Goal: Task Accomplishment & Management: Complete application form

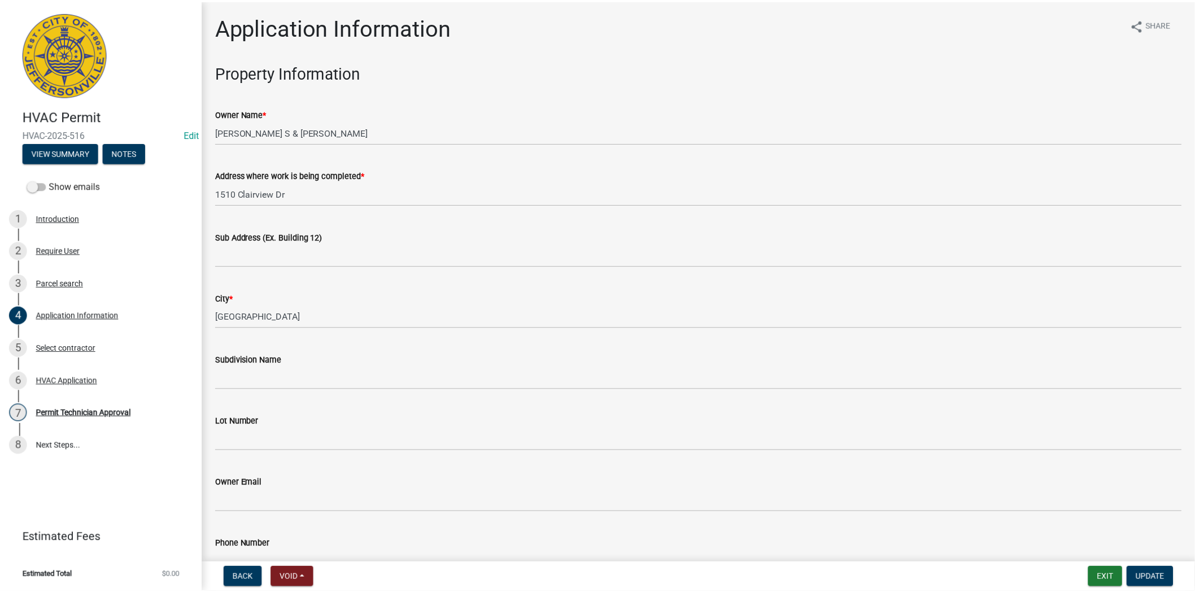
scroll to position [681, 0]
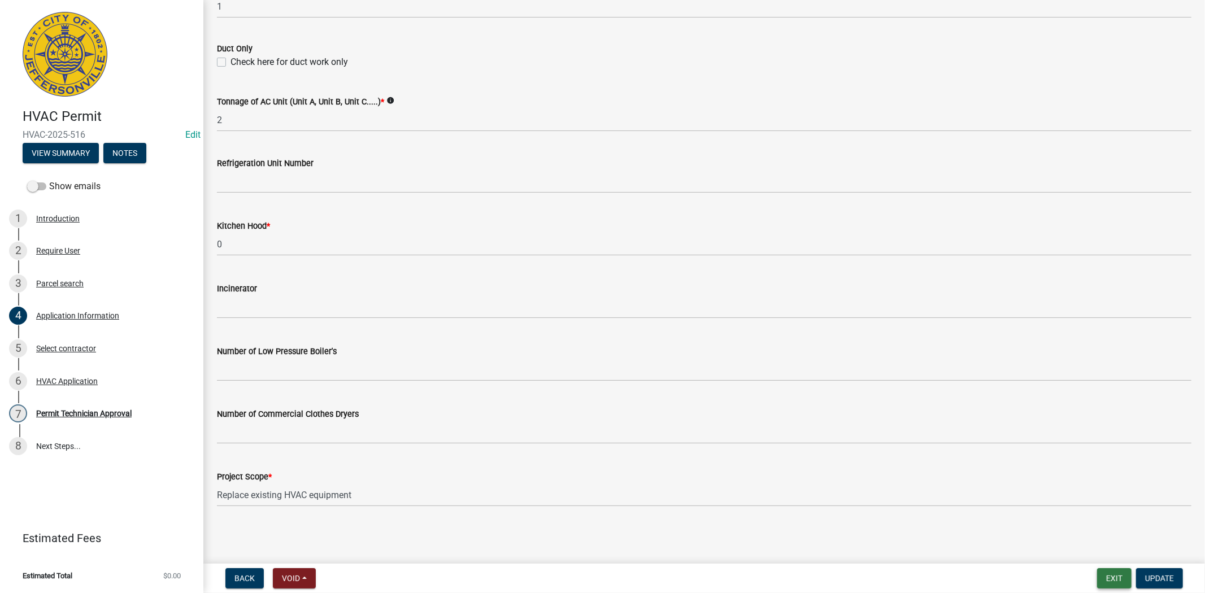
click at [1108, 580] on button "Exit" at bounding box center [1114, 578] width 34 height 20
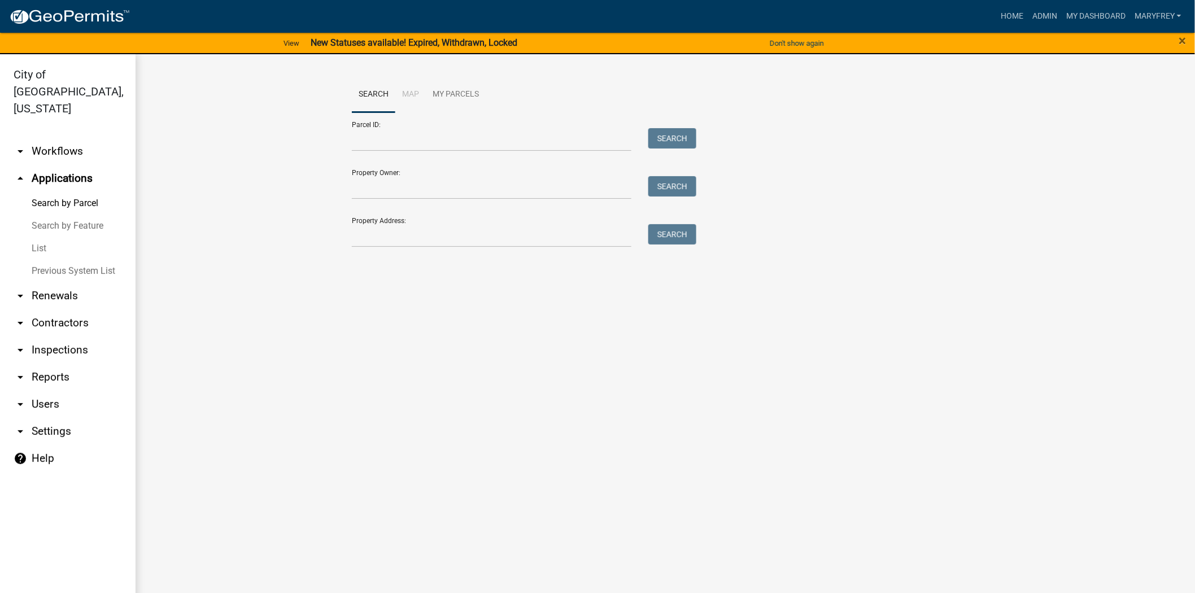
click at [376, 247] on div "Search Map My Parcels Parcel ID: Search Property Owner: Search Property Address…" at bounding box center [665, 167] width 644 height 181
click at [377, 238] on input "Property Address:" at bounding box center [492, 235] width 280 height 23
type input "4501 Town Center"
click at [685, 233] on button "Search" at bounding box center [673, 234] width 48 height 20
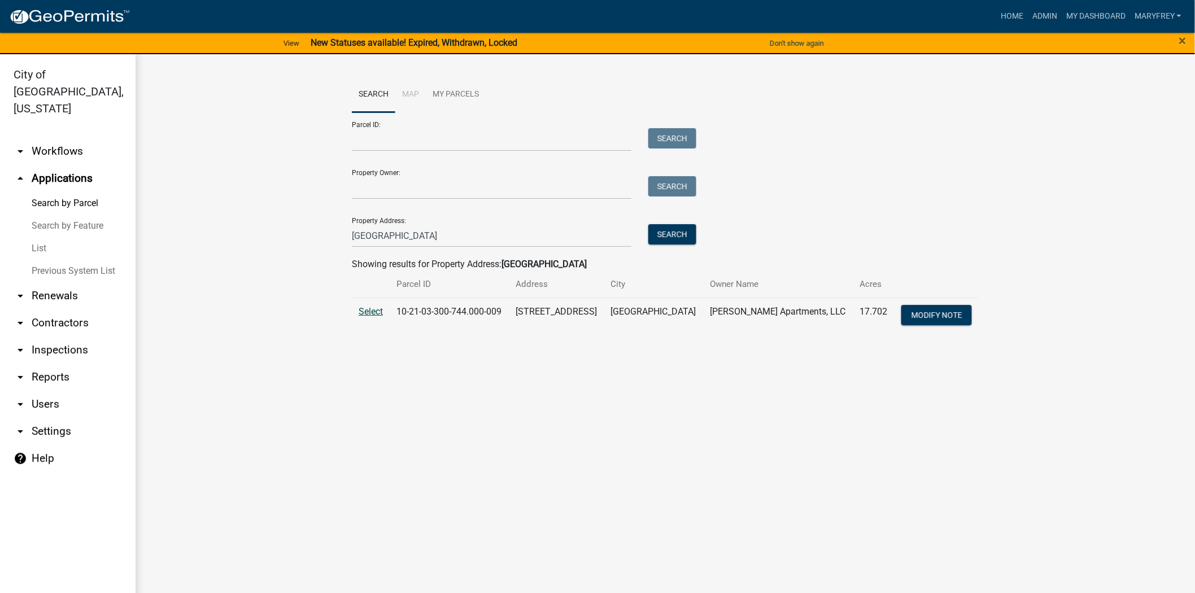
click at [364, 307] on span "Select" at bounding box center [371, 311] width 24 height 11
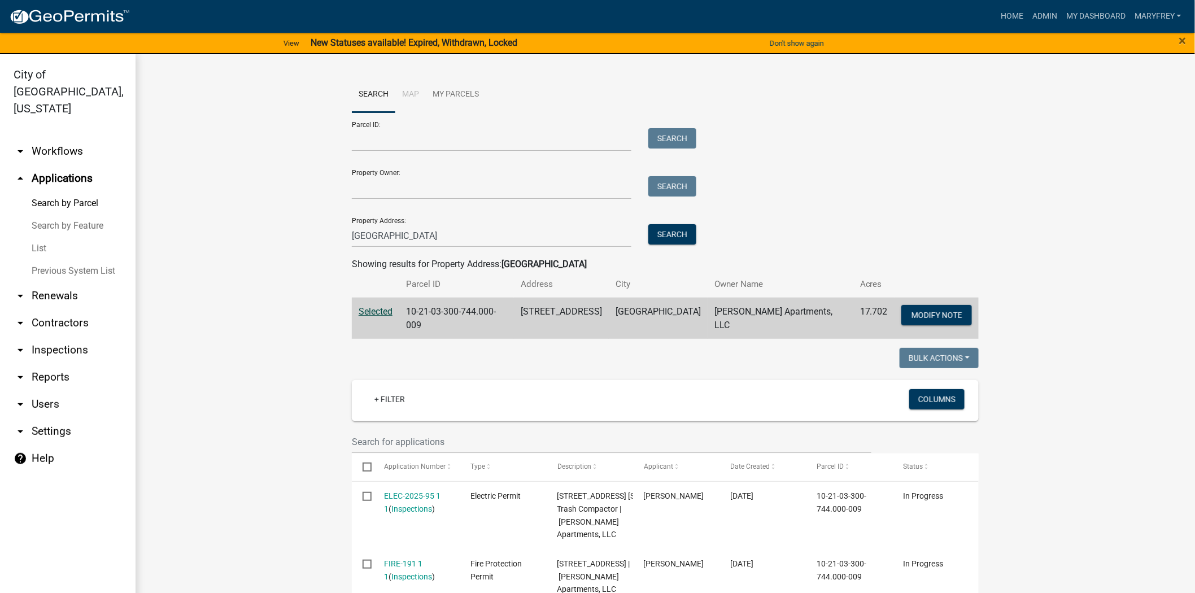
click at [69, 337] on link "arrow_drop_down Inspections" at bounding box center [68, 350] width 136 height 27
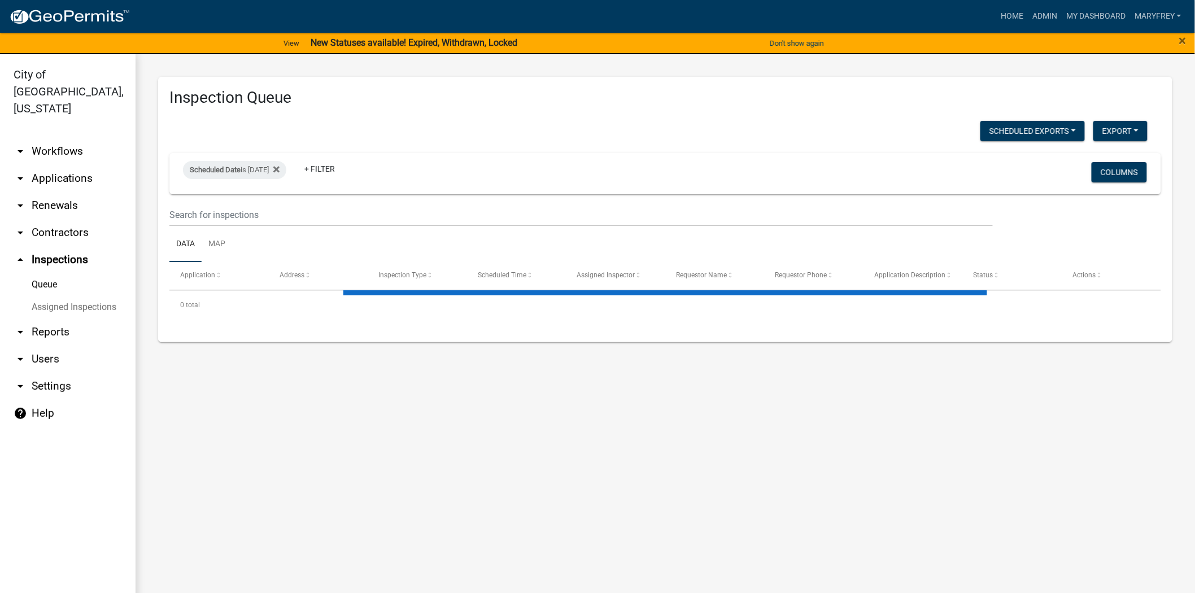
select select "3: 100"
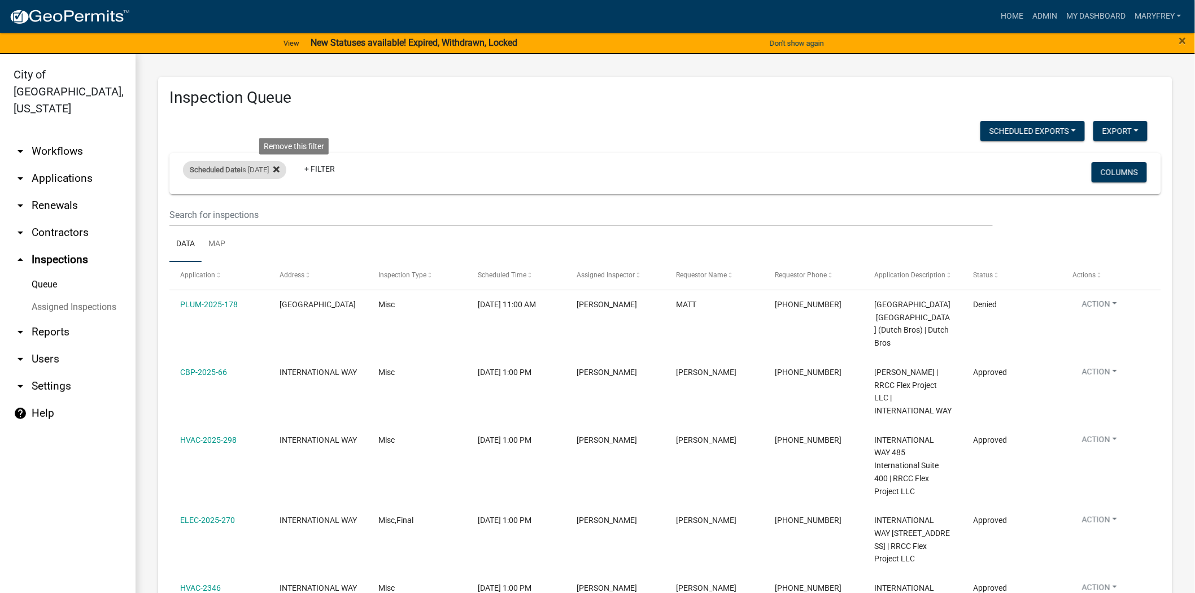
click at [280, 168] on icon at bounding box center [276, 170] width 6 height 6
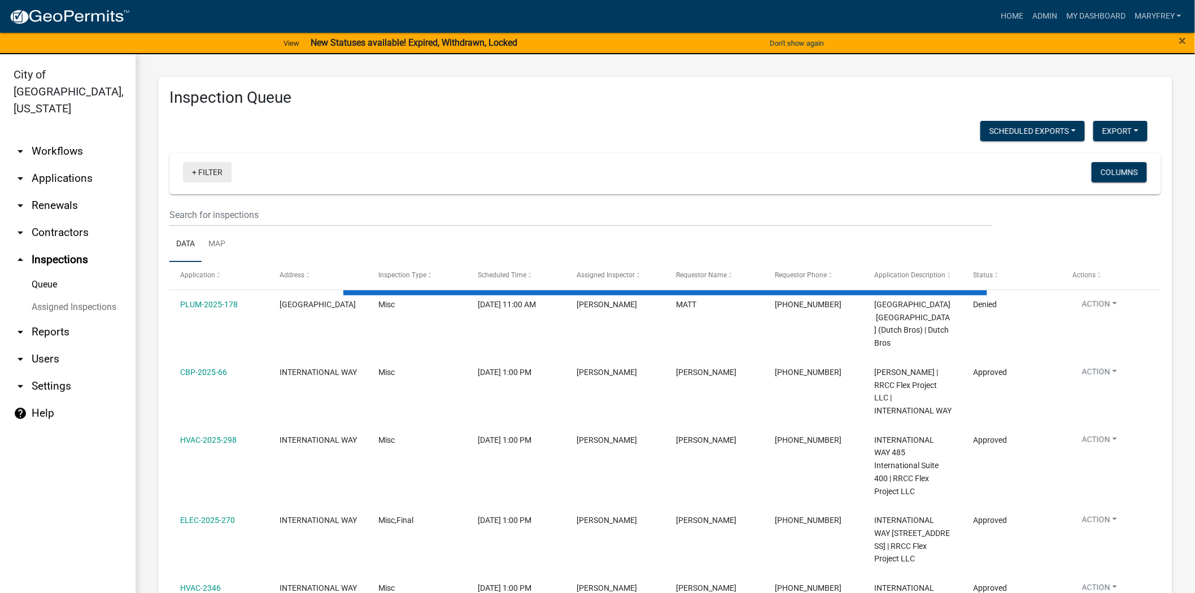
click at [190, 172] on link "+ Filter" at bounding box center [207, 172] width 49 height 20
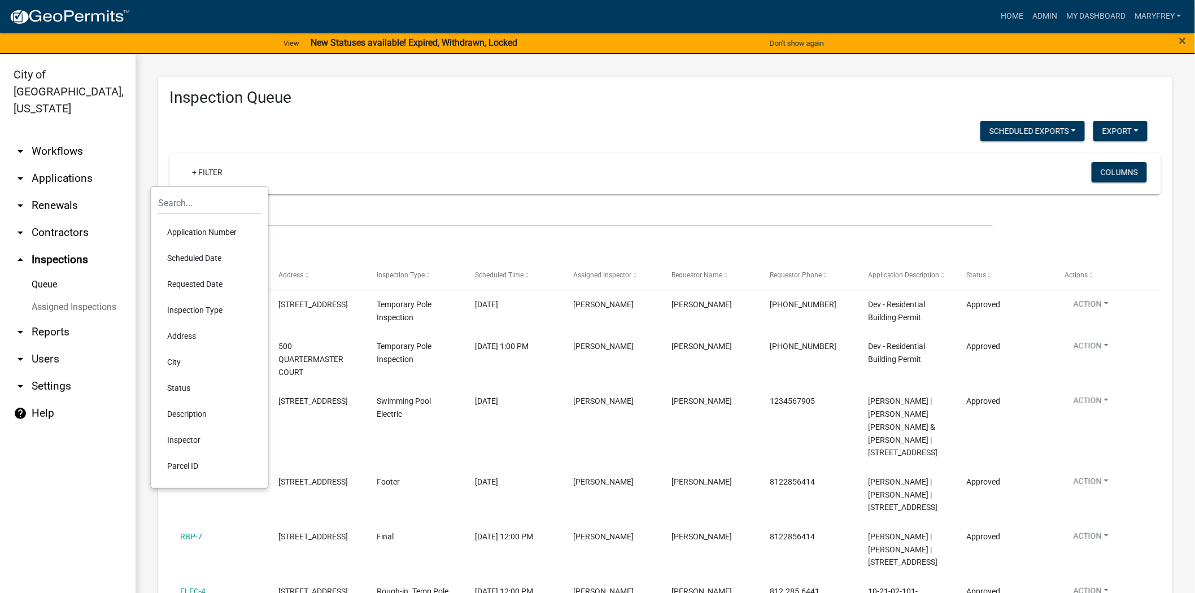
click at [202, 253] on li "Scheduled Date" at bounding box center [209, 258] width 103 height 26
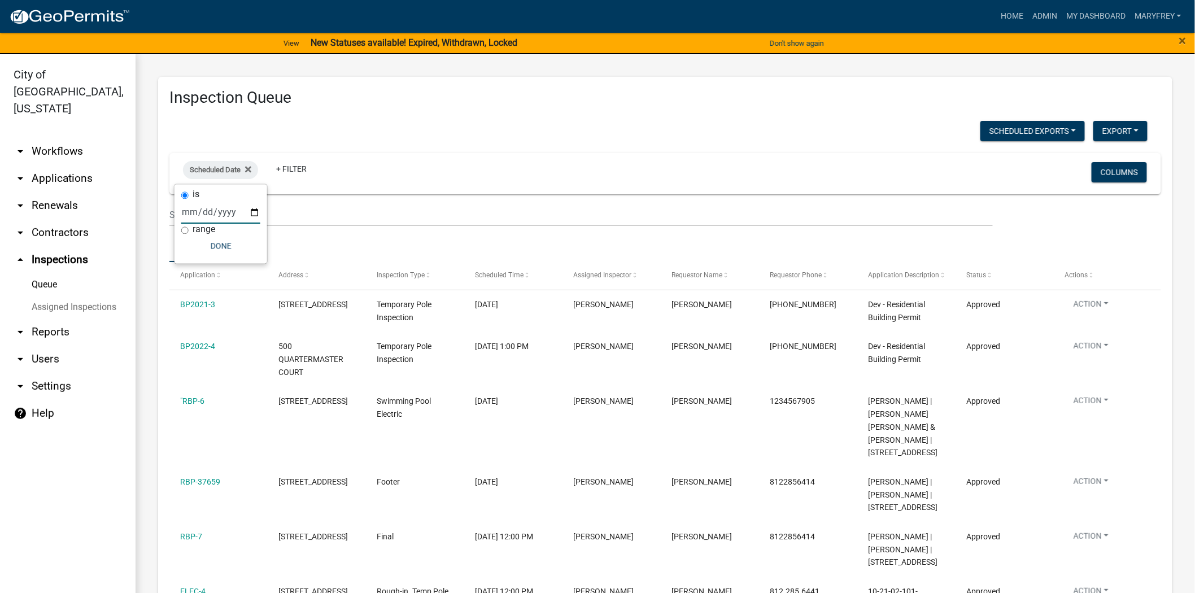
click at [251, 210] on input "date" at bounding box center [220, 212] width 79 height 23
type input "2025-08-21"
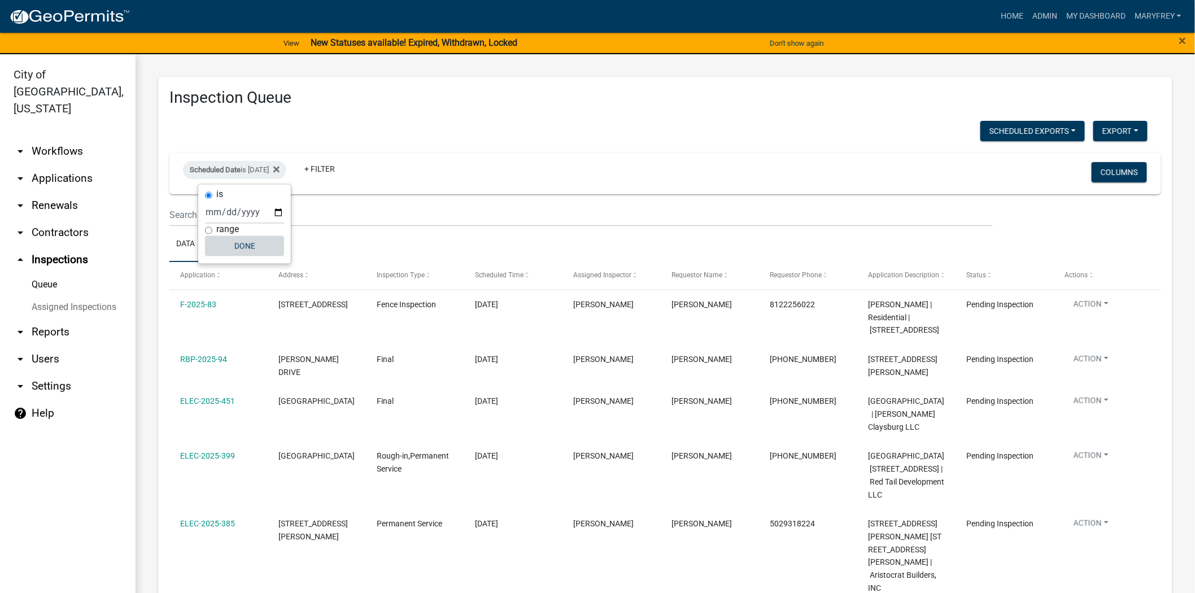
click at [247, 253] on button "Done" at bounding box center [244, 246] width 79 height 20
click at [66, 165] on link "arrow_drop_down Applications" at bounding box center [68, 178] width 136 height 27
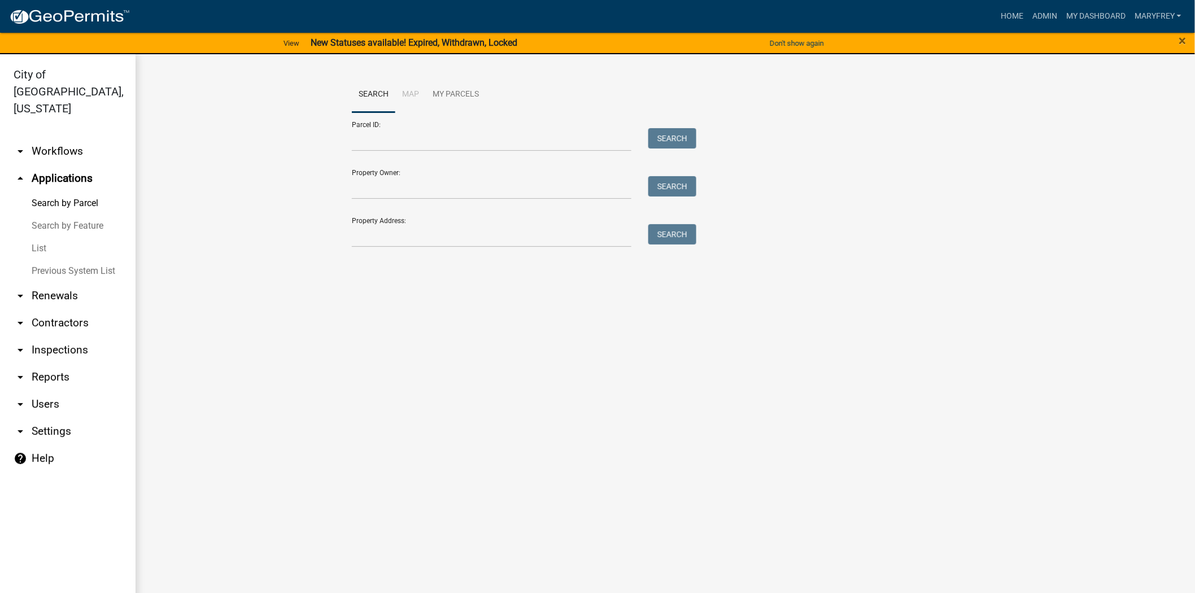
click at [50, 138] on link "arrow_drop_down Workflows" at bounding box center [68, 151] width 136 height 27
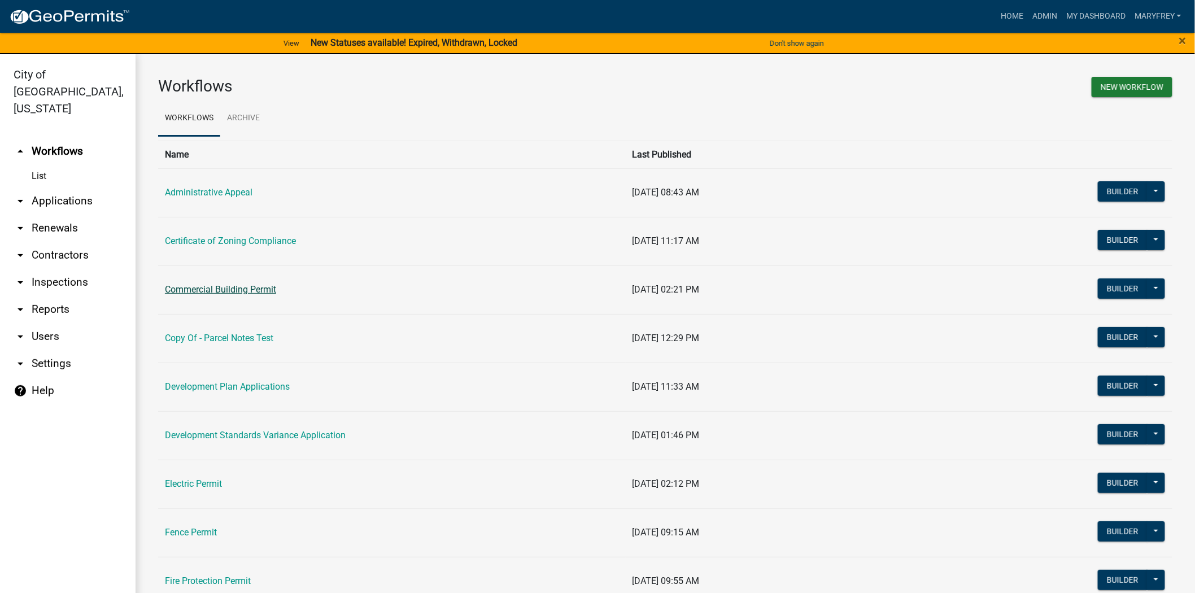
click at [219, 290] on link "Commercial Building Permit" at bounding box center [220, 289] width 111 height 11
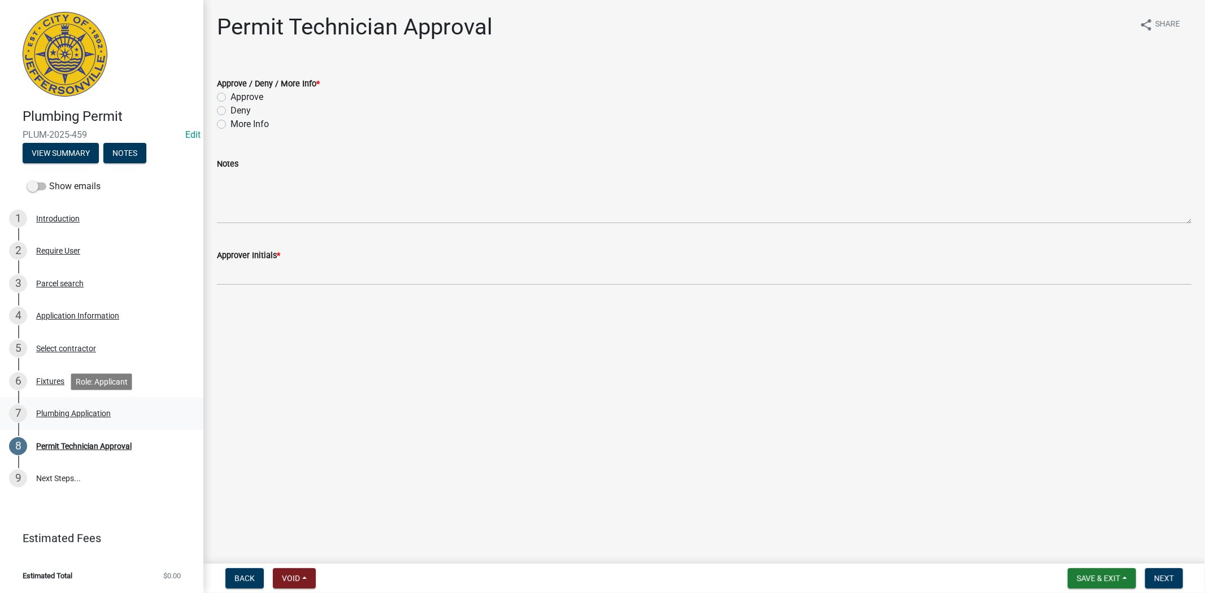
click at [103, 416] on div "Plumbing Application" at bounding box center [73, 414] width 75 height 8
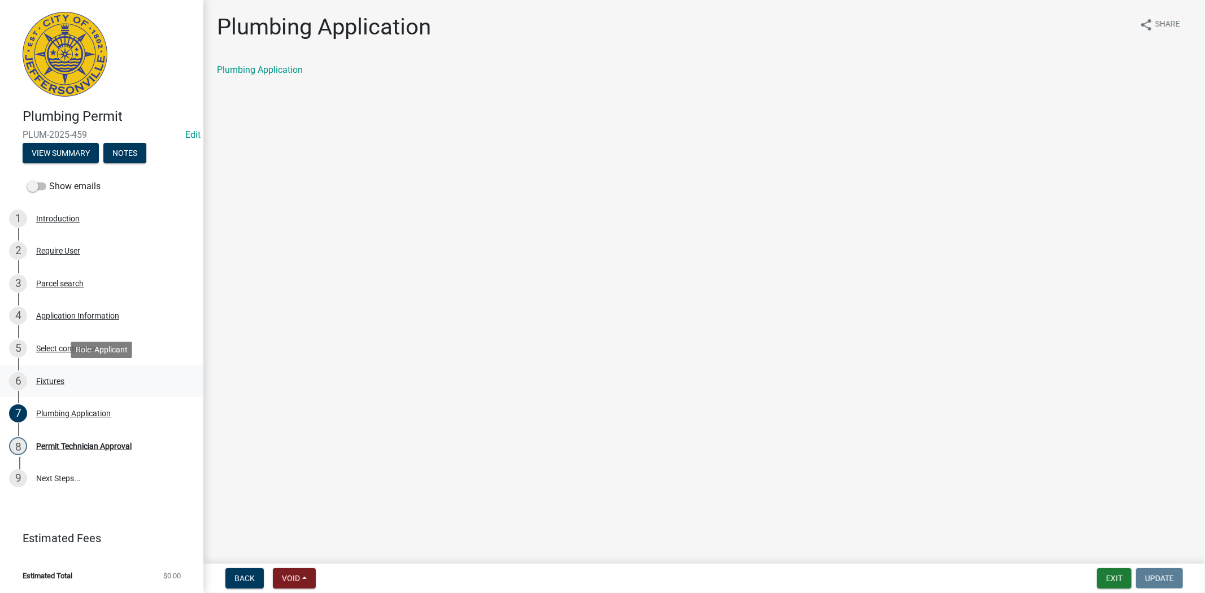
click at [60, 377] on div "Fixtures" at bounding box center [50, 381] width 28 height 8
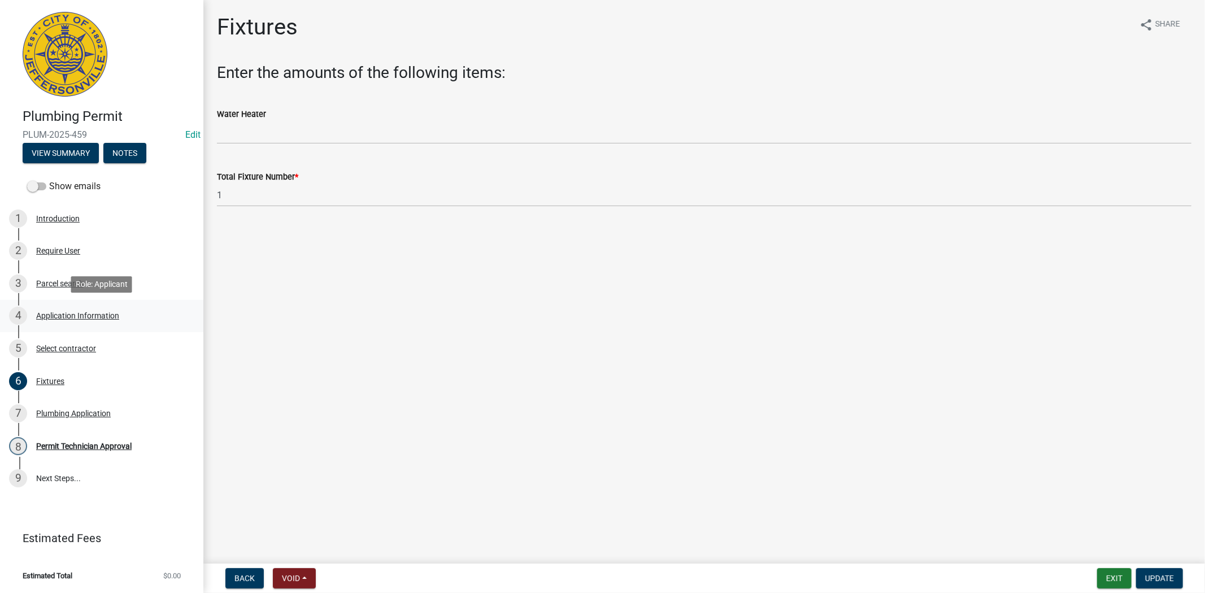
click at [69, 315] on div "Application Information" at bounding box center [77, 316] width 83 height 8
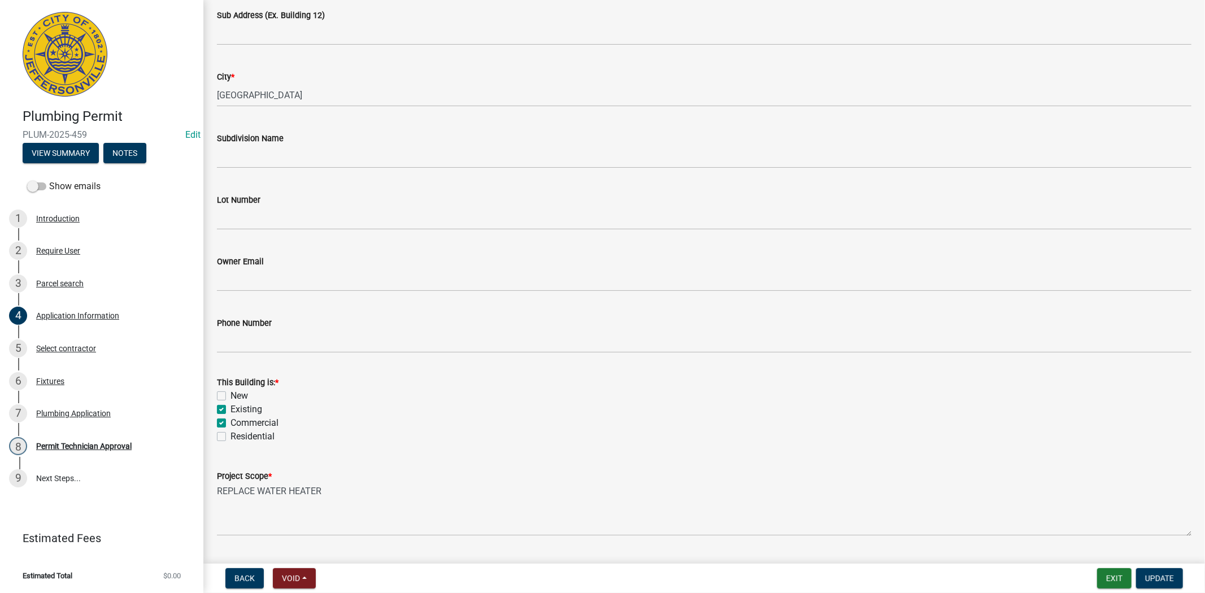
scroll to position [251, 0]
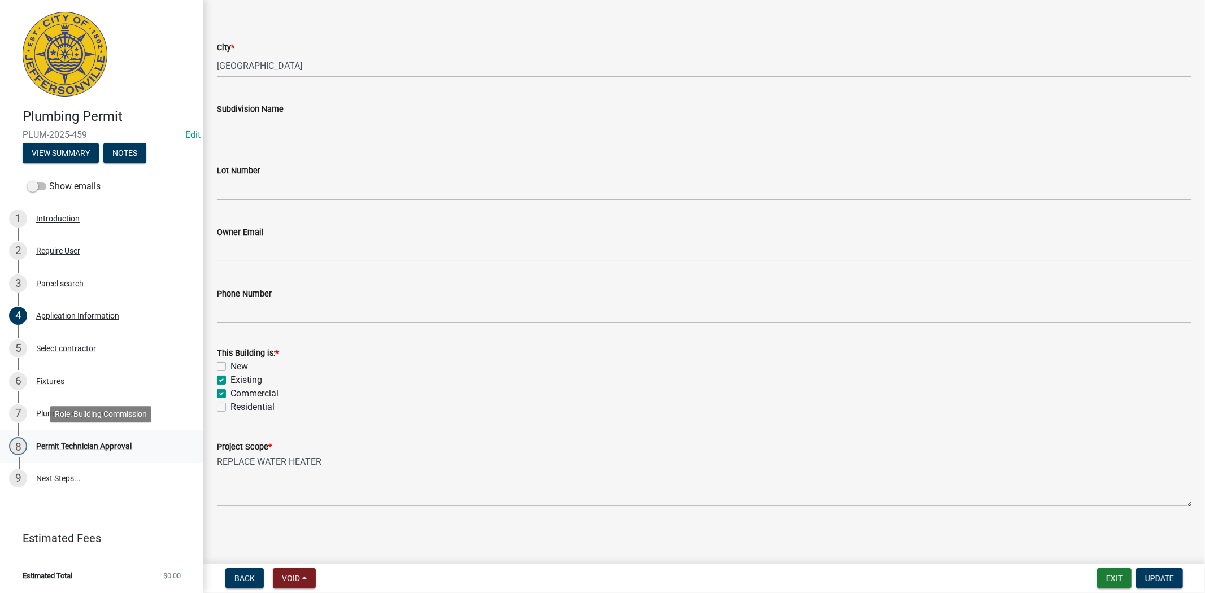
click at [108, 445] on div "Permit Technician Approval" at bounding box center [83, 446] width 95 height 8
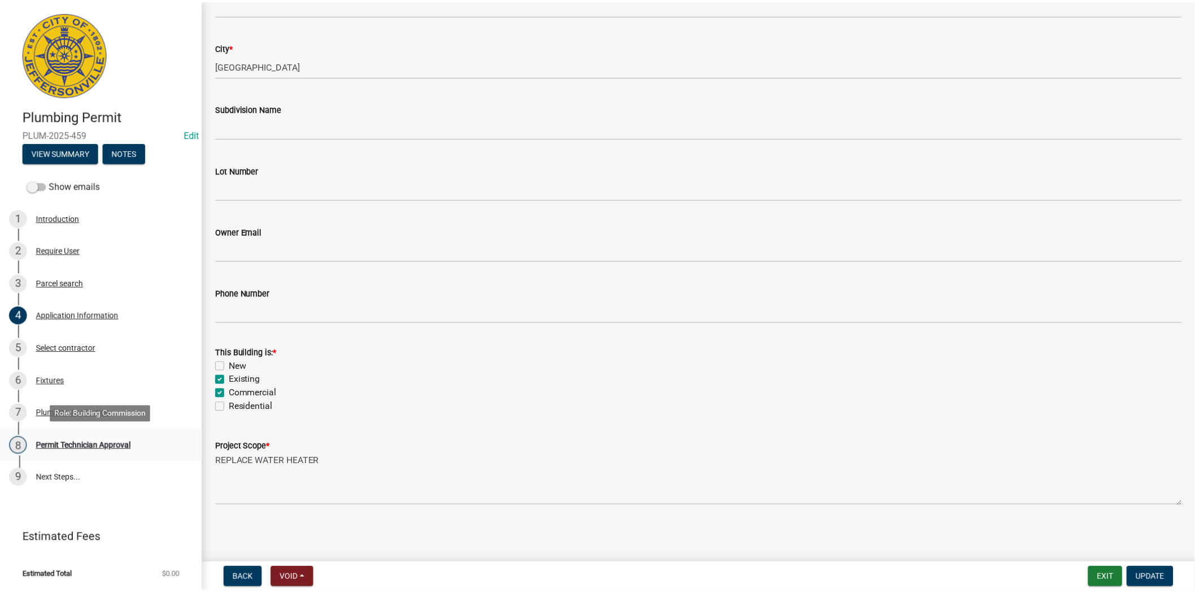
scroll to position [0, 0]
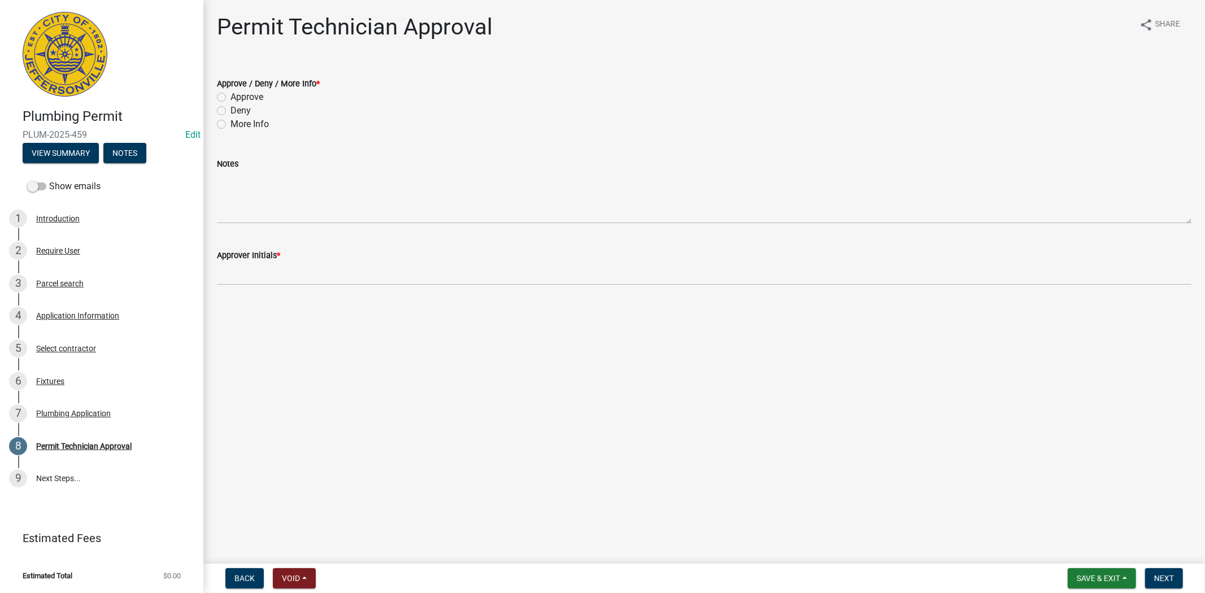
click at [230, 100] on label "Approve" at bounding box center [246, 97] width 33 height 14
click at [230, 98] on input "Approve" at bounding box center [233, 93] width 7 height 7
radio input "true"
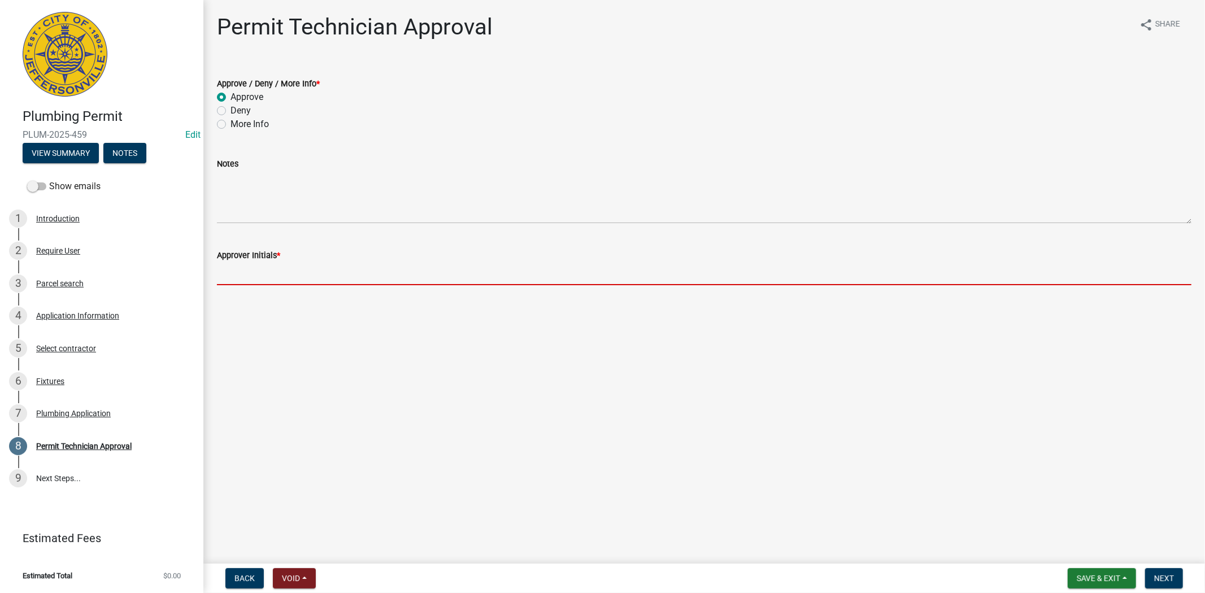
click at [238, 275] on input "Approver Initials *" at bounding box center [704, 273] width 975 height 23
type input "mkf"
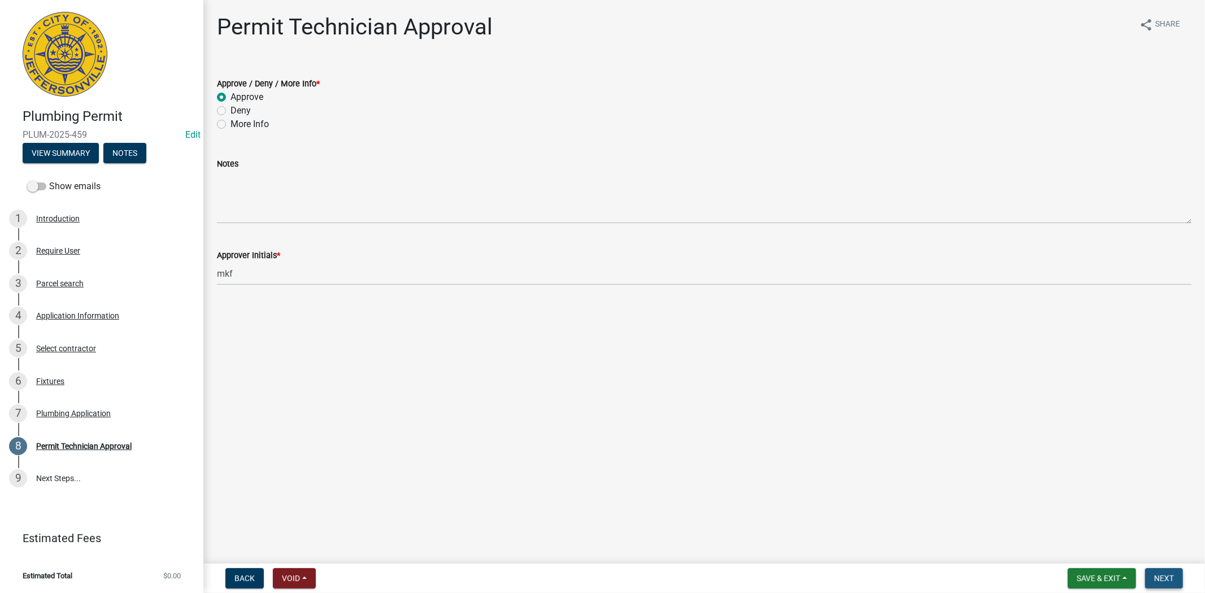
click at [1168, 580] on span "Next" at bounding box center [1164, 578] width 20 height 9
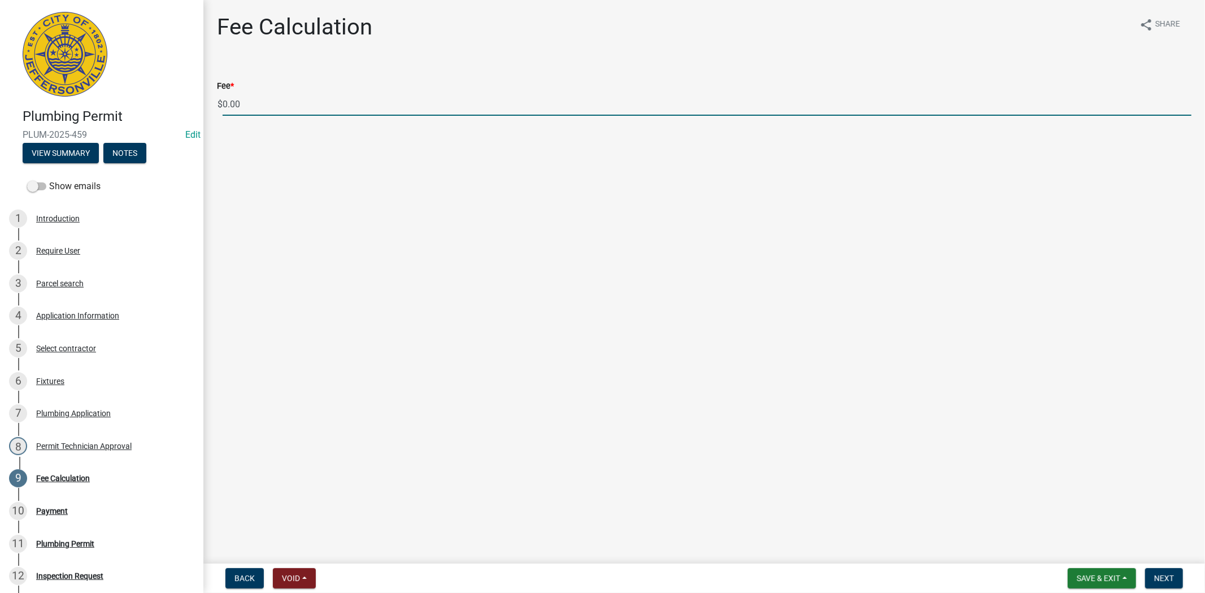
drag, startPoint x: 250, startPoint y: 105, endPoint x: 224, endPoint y: 105, distance: 26.0
click at [224, 105] on input "0.00" at bounding box center [707, 104] width 969 height 23
type input "50.00"
click at [1176, 578] on button "Next" at bounding box center [1164, 578] width 38 height 20
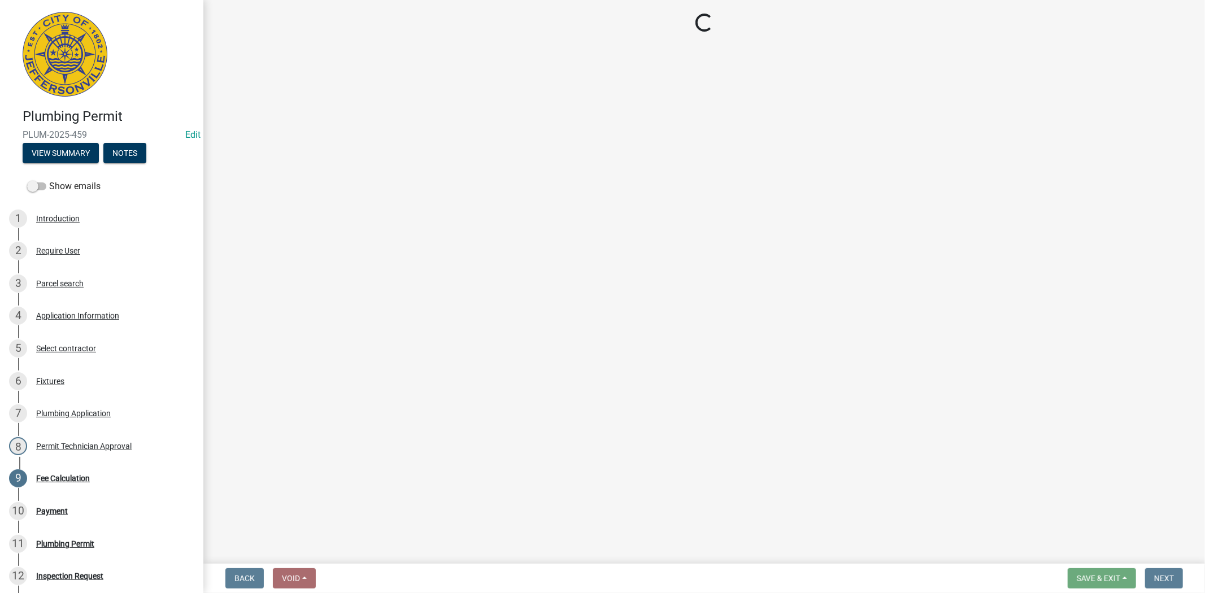
select select "3: 3"
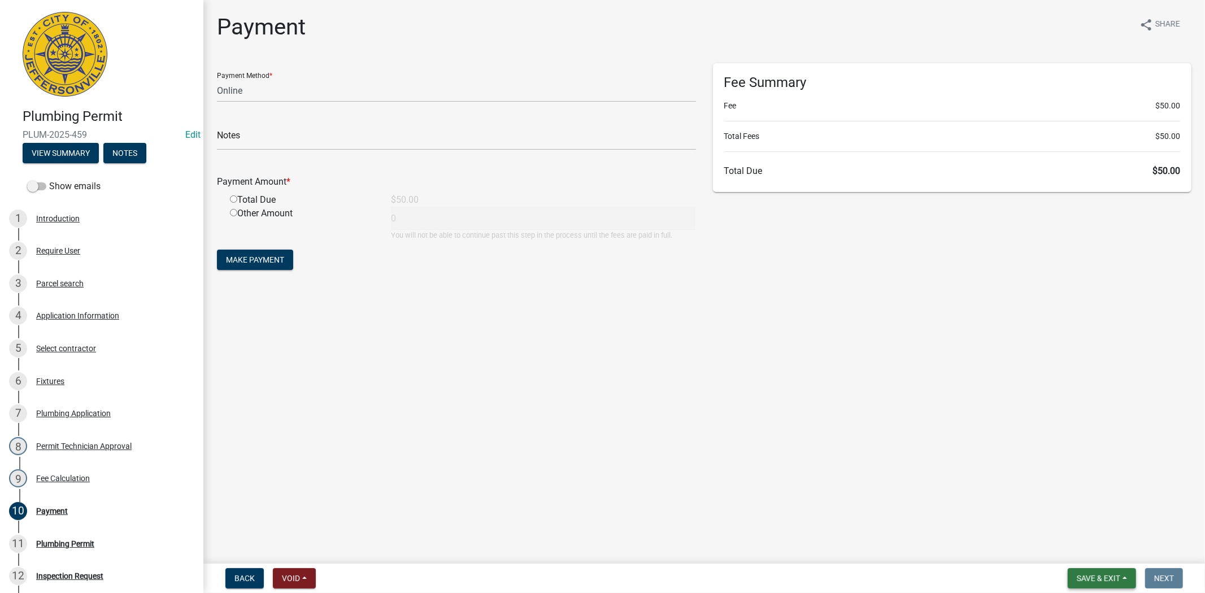
click at [1104, 577] on span "Save & Exit" at bounding box center [1099, 578] width 44 height 9
click at [1091, 552] on button "Save & Exit" at bounding box center [1091, 549] width 90 height 27
